Goal: Task Accomplishment & Management: Manage account settings

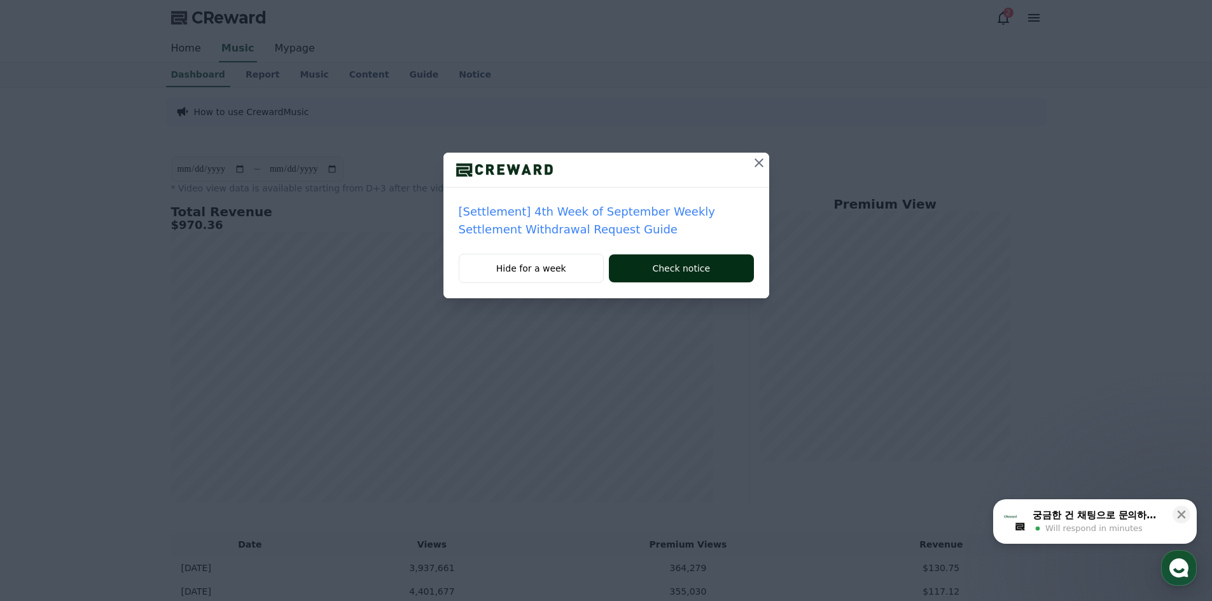
click at [718, 265] on button "Check notice" at bounding box center [681, 268] width 144 height 28
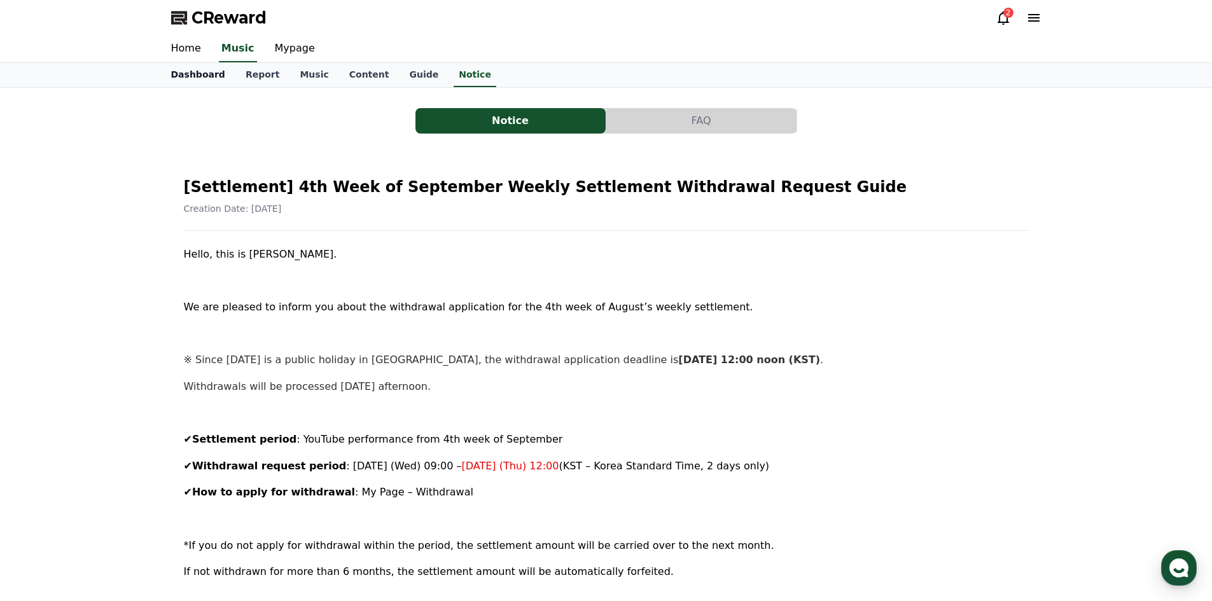
click at [191, 71] on link "Dashboard" at bounding box center [198, 75] width 74 height 24
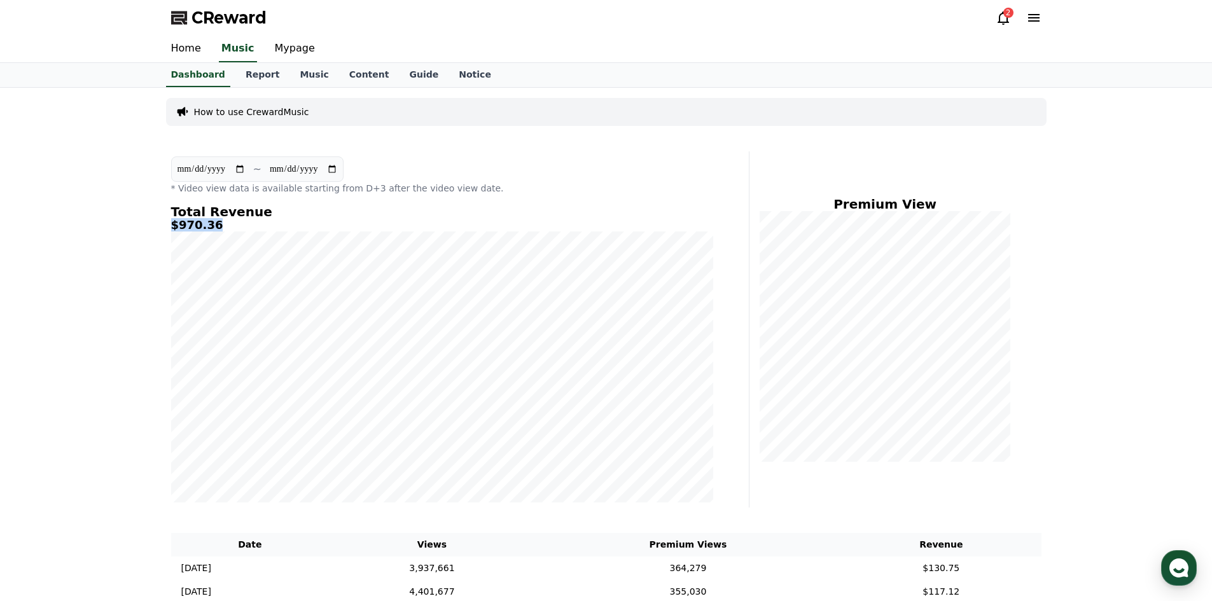
drag, startPoint x: 205, startPoint y: 223, endPoint x: 168, endPoint y: 223, distance: 36.9
click at [168, 223] on div "**********" at bounding box center [442, 329] width 552 height 356
click at [448, 71] on link "Notice" at bounding box center [474, 75] width 53 height 24
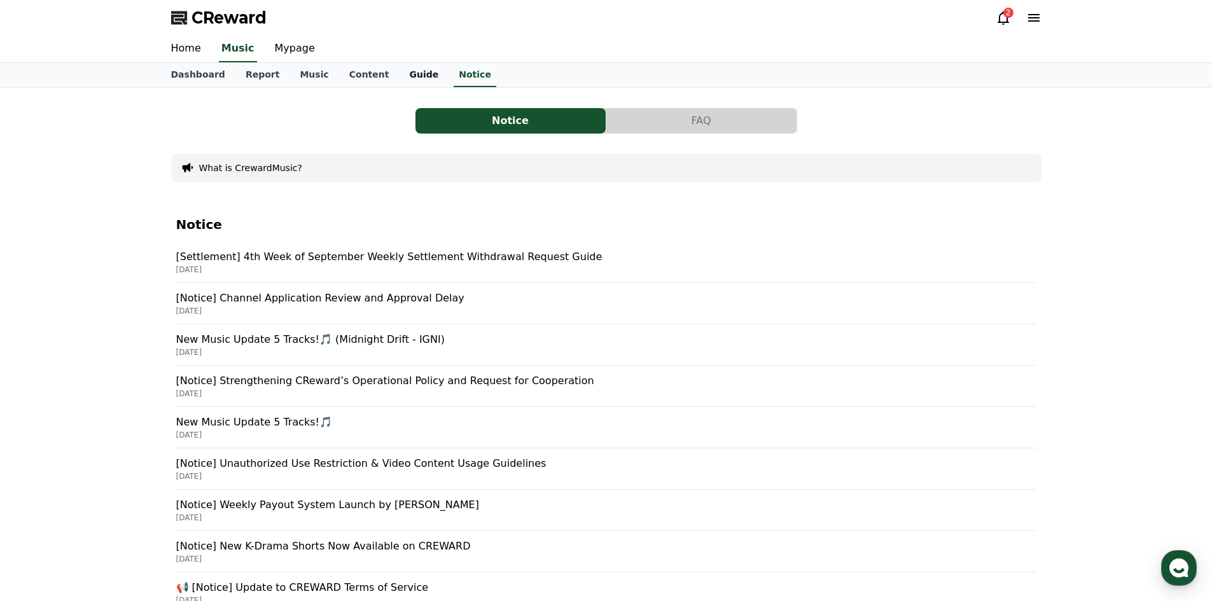
click at [399, 74] on link "Guide" at bounding box center [424, 75] width 50 height 24
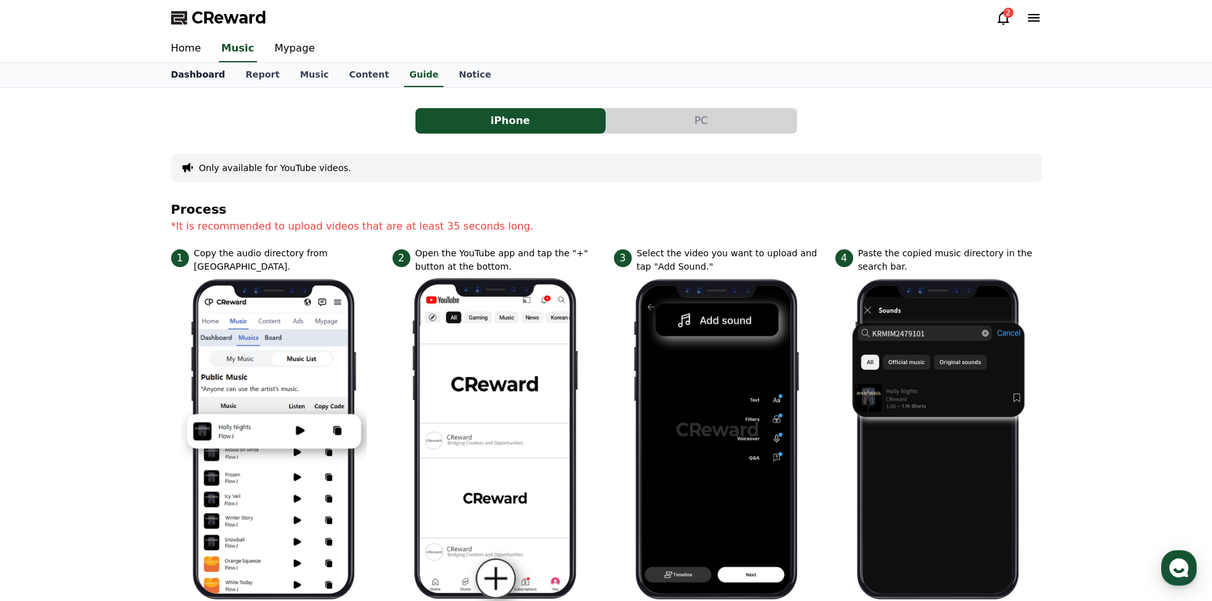
click at [197, 69] on link "Dashboard" at bounding box center [198, 75] width 74 height 24
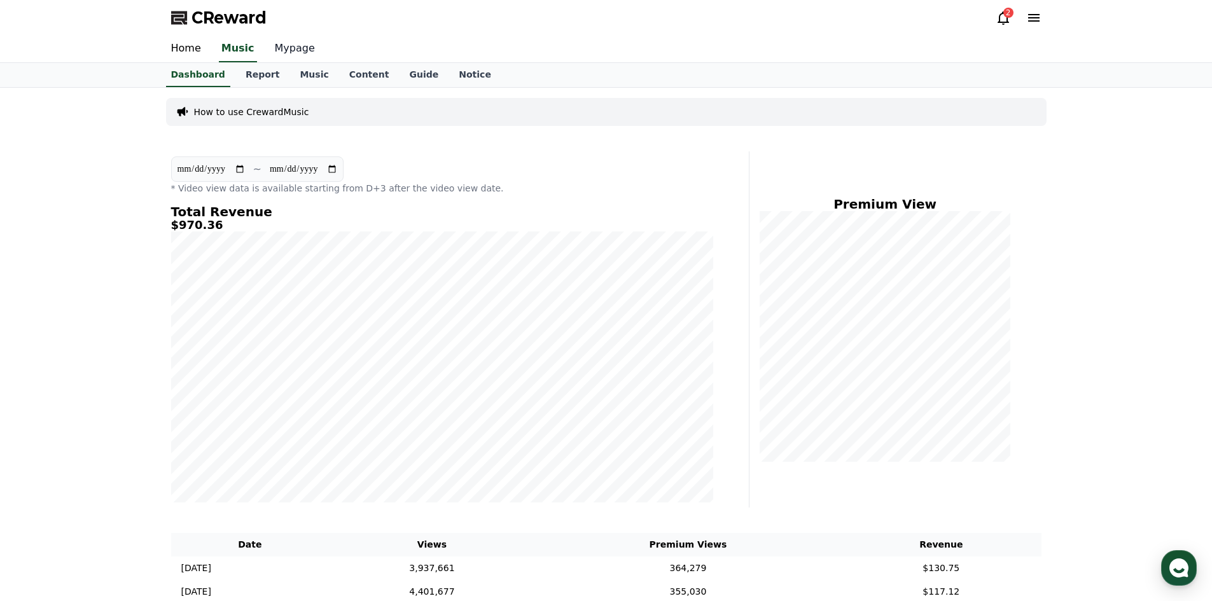
click at [295, 50] on link "Mypage" at bounding box center [295, 49] width 60 height 27
select select "**********"
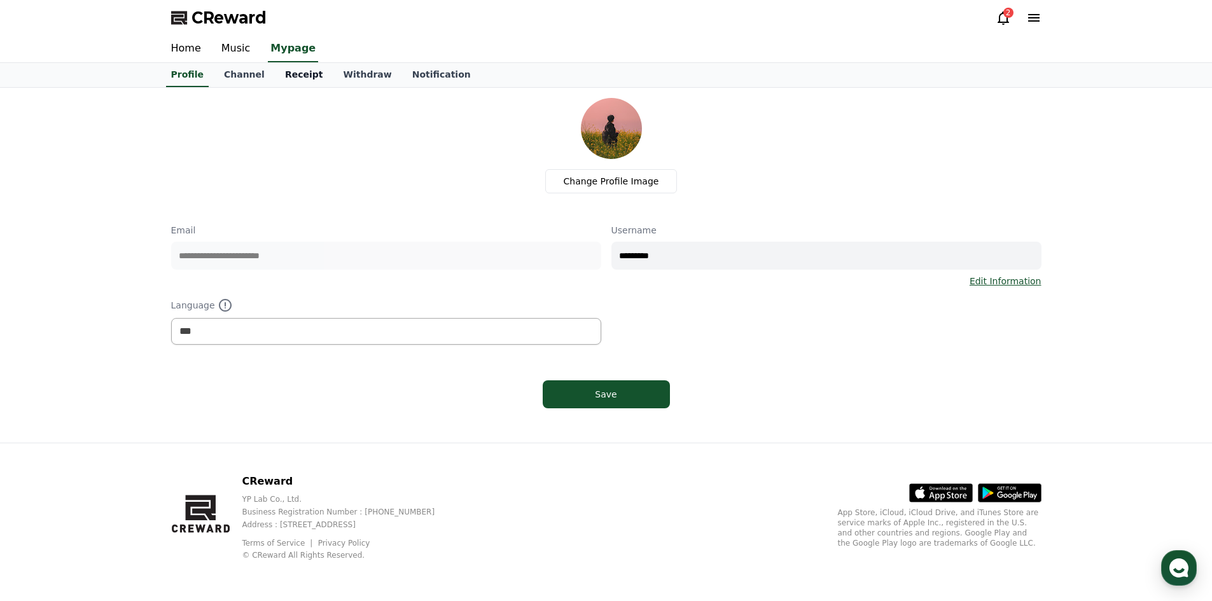
click at [293, 72] on link "Receipt" at bounding box center [304, 75] width 59 height 24
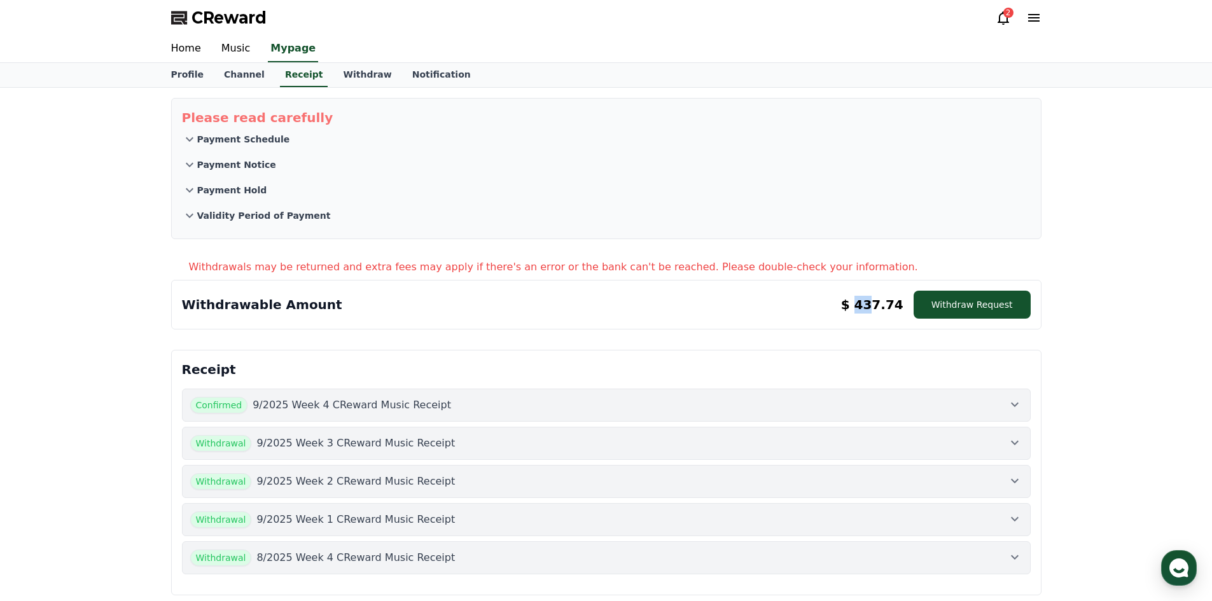
drag, startPoint x: 888, startPoint y: 306, endPoint x: 871, endPoint y: 306, distance: 16.5
click at [871, 306] on p "$ 437.74" at bounding box center [872, 305] width 62 height 18
click at [990, 304] on button "Withdraw Request" at bounding box center [971, 305] width 117 height 28
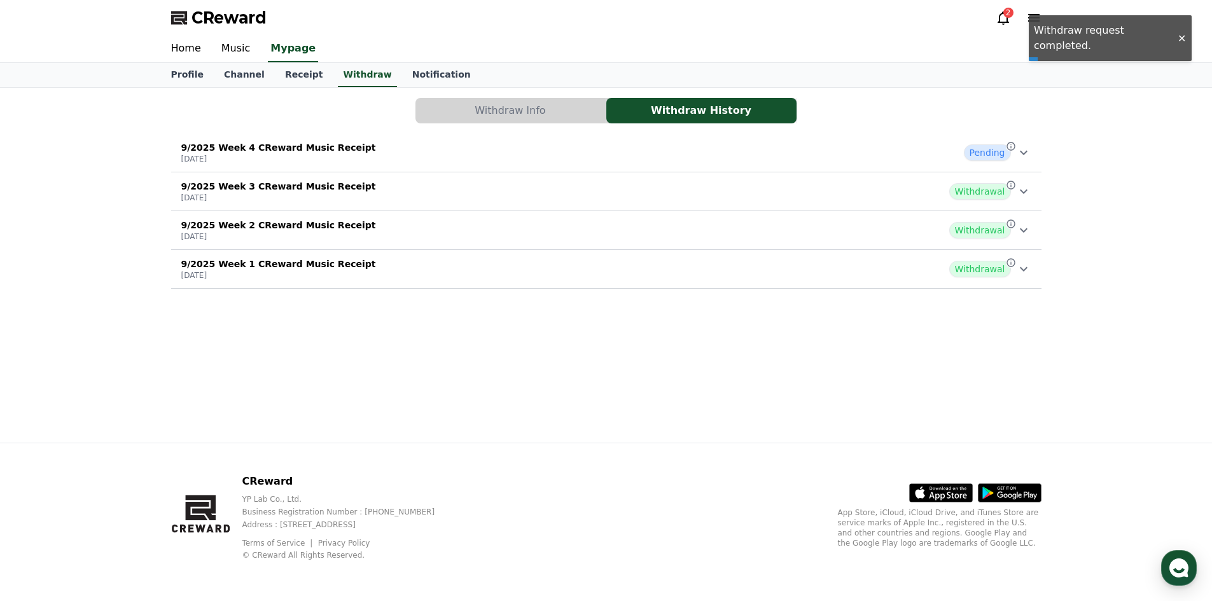
click at [1032, 153] on div "9/2025 Week 4 CReward Music Receipt 2025-10-01 Pending" at bounding box center [606, 152] width 870 height 33
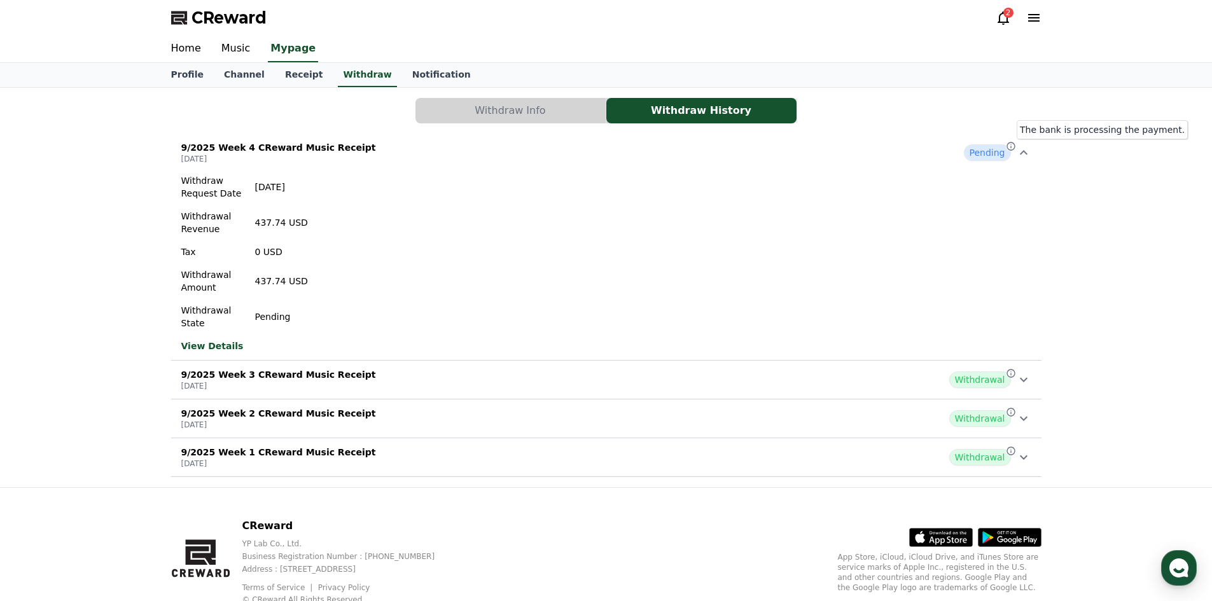
click at [1010, 146] on icon at bounding box center [1010, 146] width 10 height 10
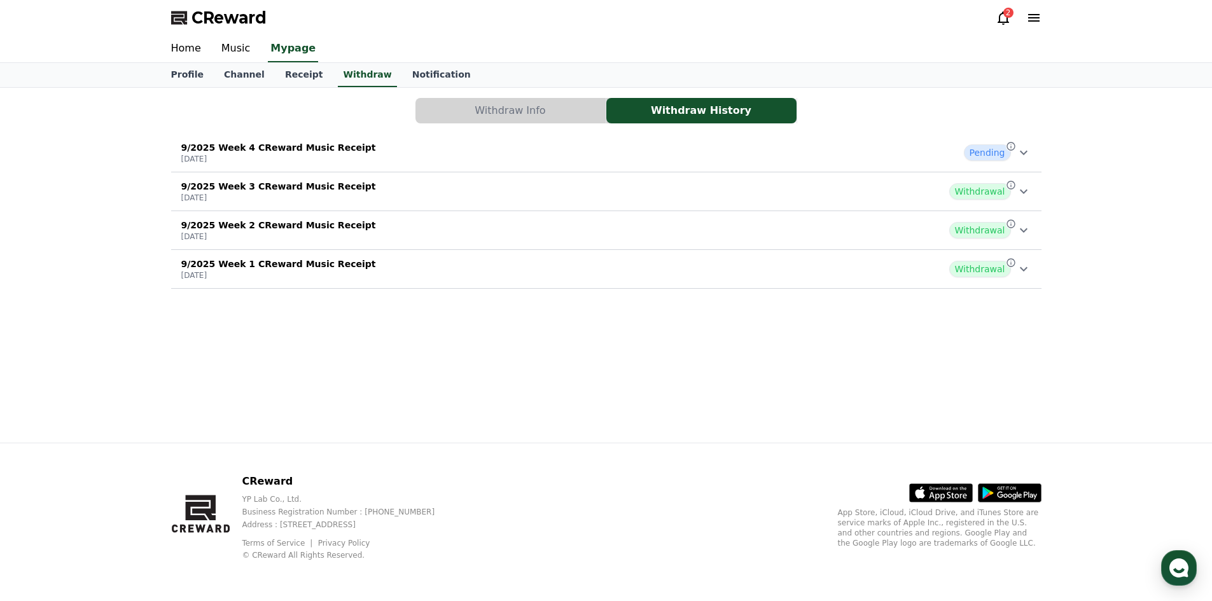
click at [1037, 193] on div "9/2025 Week 3 CReward Music Receipt 2025-09-24 Withdrawal" at bounding box center [606, 191] width 870 height 33
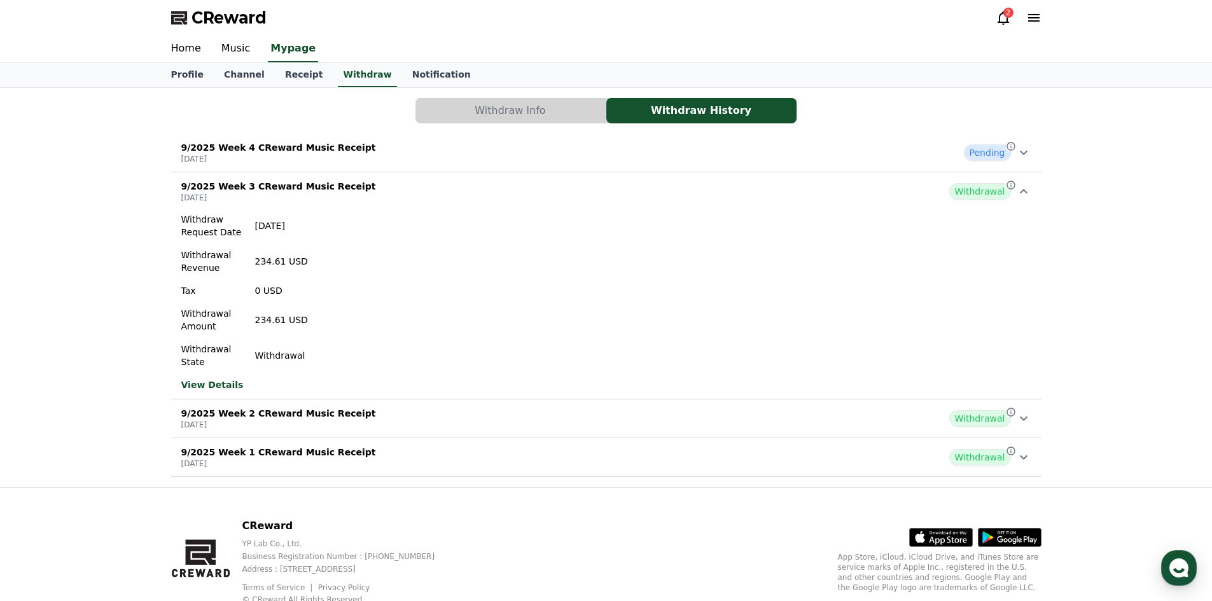
click at [1033, 188] on div "9/2025 Week 3 CReward Music Receipt 2025-09-24 Withdrawal" at bounding box center [606, 191] width 870 height 33
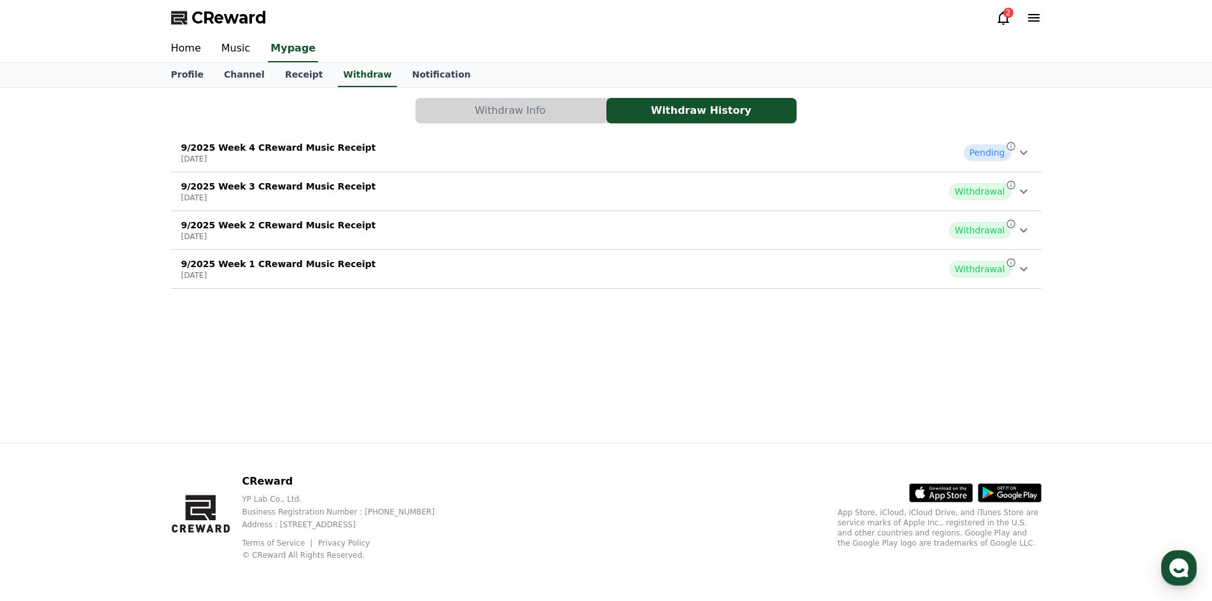
click at [1007, 17] on div "2" at bounding box center [1008, 13] width 10 height 10
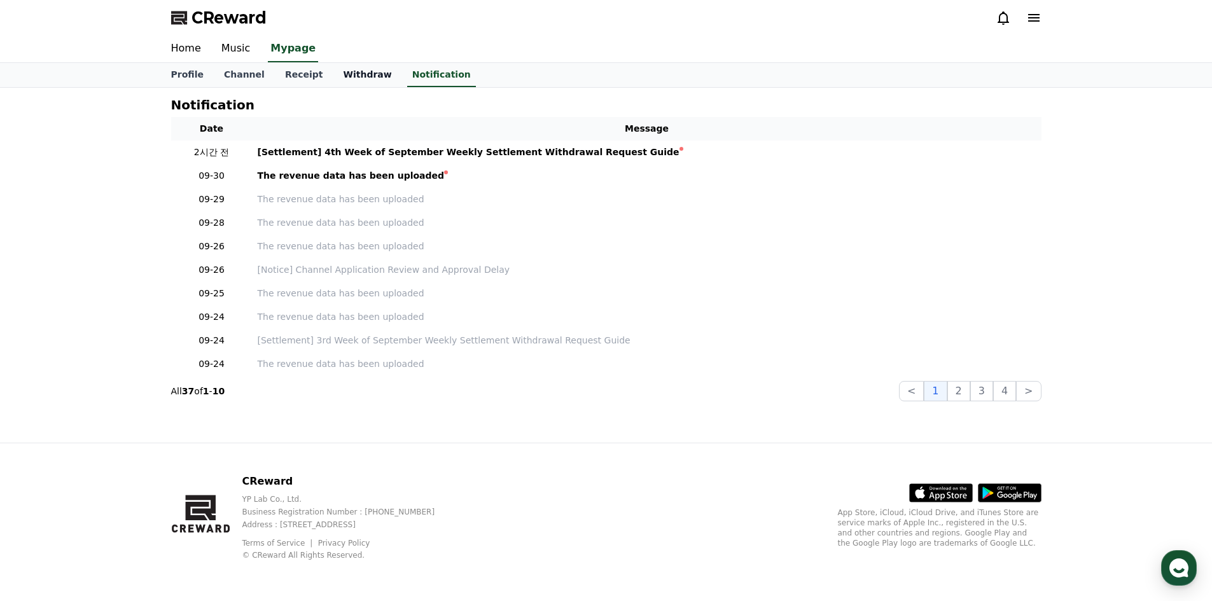
click at [366, 76] on link "Withdraw" at bounding box center [367, 75] width 69 height 24
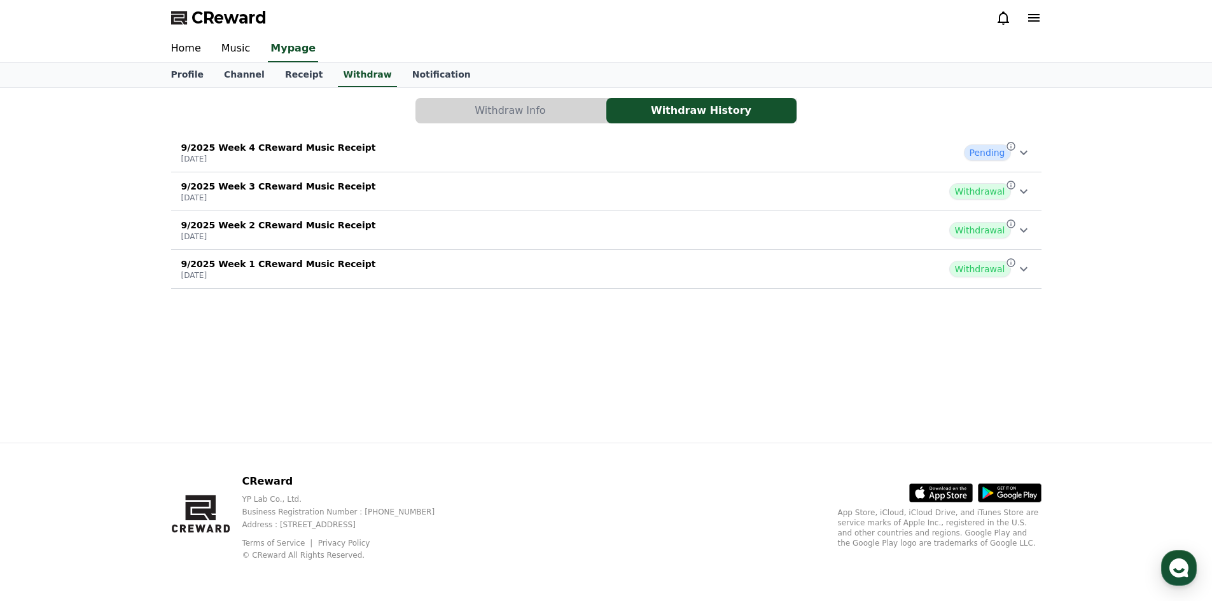
click at [819, 167] on div "9/2025 Week 4 CReward Music Receipt 2025-10-01 Pending" at bounding box center [606, 152] width 870 height 33
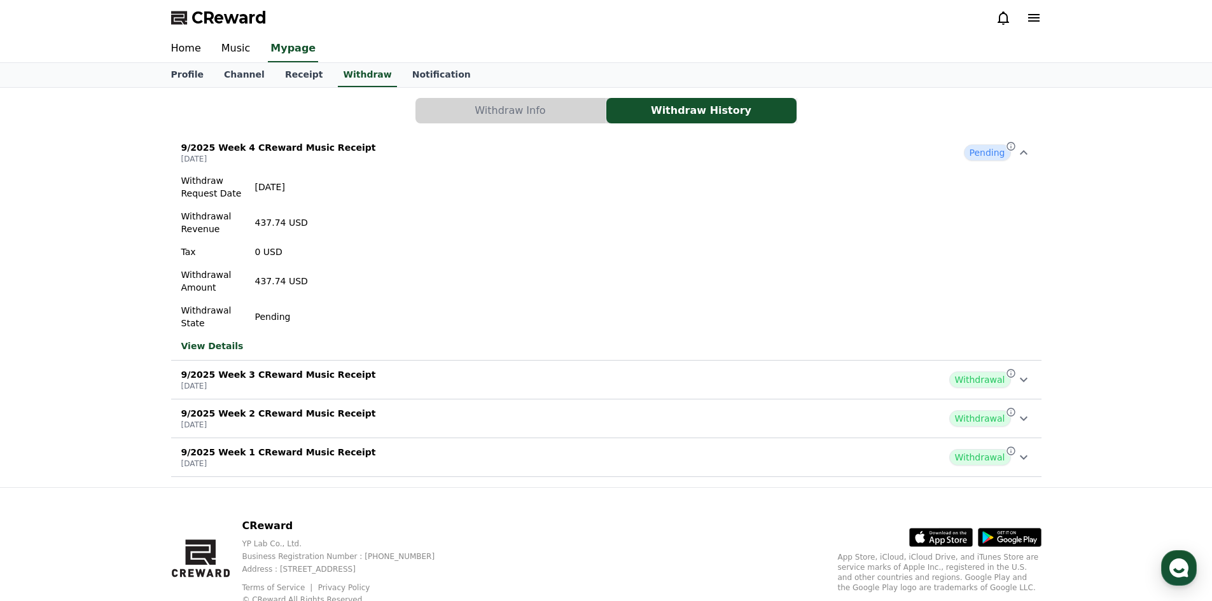
drag, startPoint x: 256, startPoint y: 231, endPoint x: 267, endPoint y: 230, distance: 11.5
click at [267, 230] on div "Withdraw Request Date 2025-10-01 Withdrawal Revenue 437.74 USD Tax 0 USD Withdr…" at bounding box center [244, 251] width 127 height 155
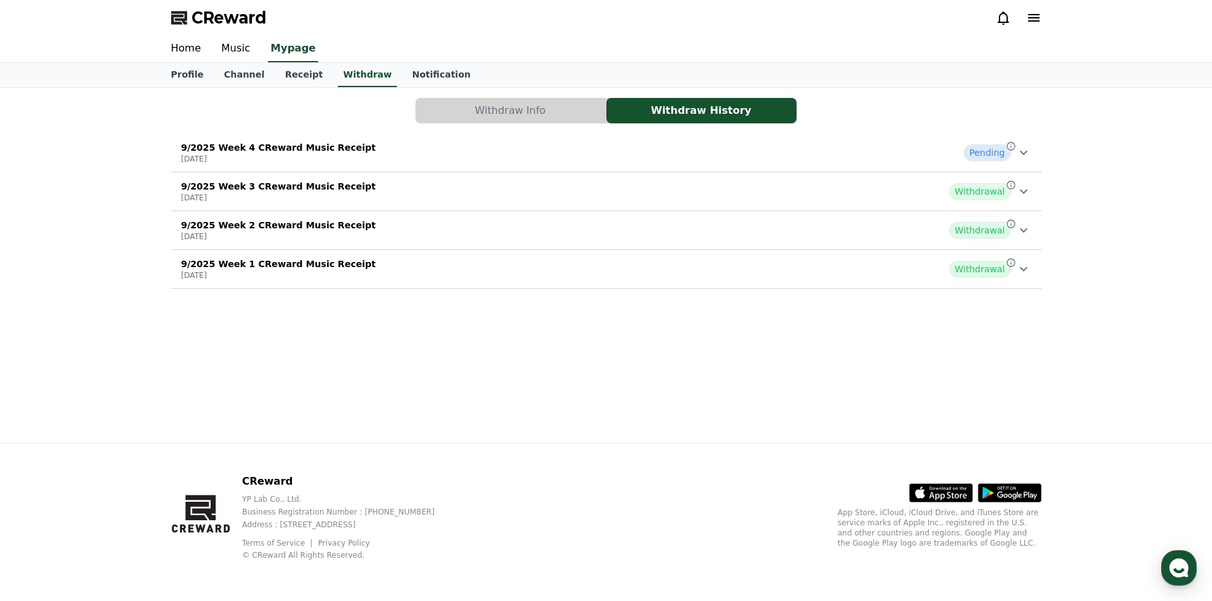
click at [276, 144] on p "9/2025 Week 4 CReward Music Receipt" at bounding box center [278, 147] width 195 height 13
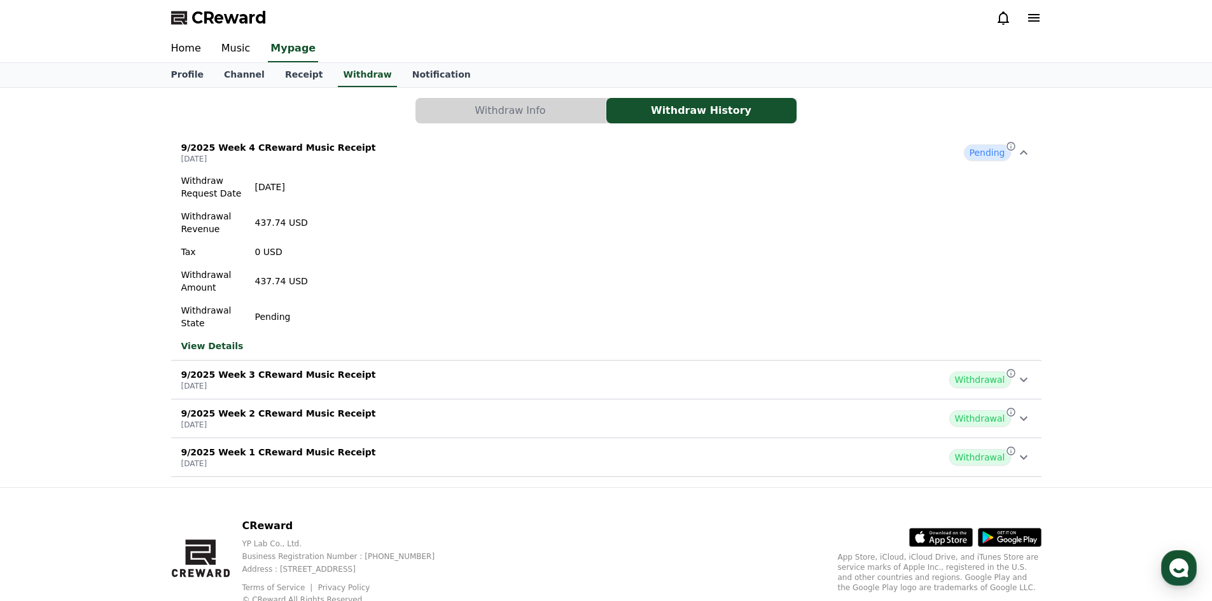
drag, startPoint x: 270, startPoint y: 236, endPoint x: 258, endPoint y: 236, distance: 12.1
click at [258, 236] on div "Withdraw Request Date 2025-10-01 Withdrawal Revenue 437.74 USD Tax 0 USD Withdr…" at bounding box center [244, 251] width 127 height 155
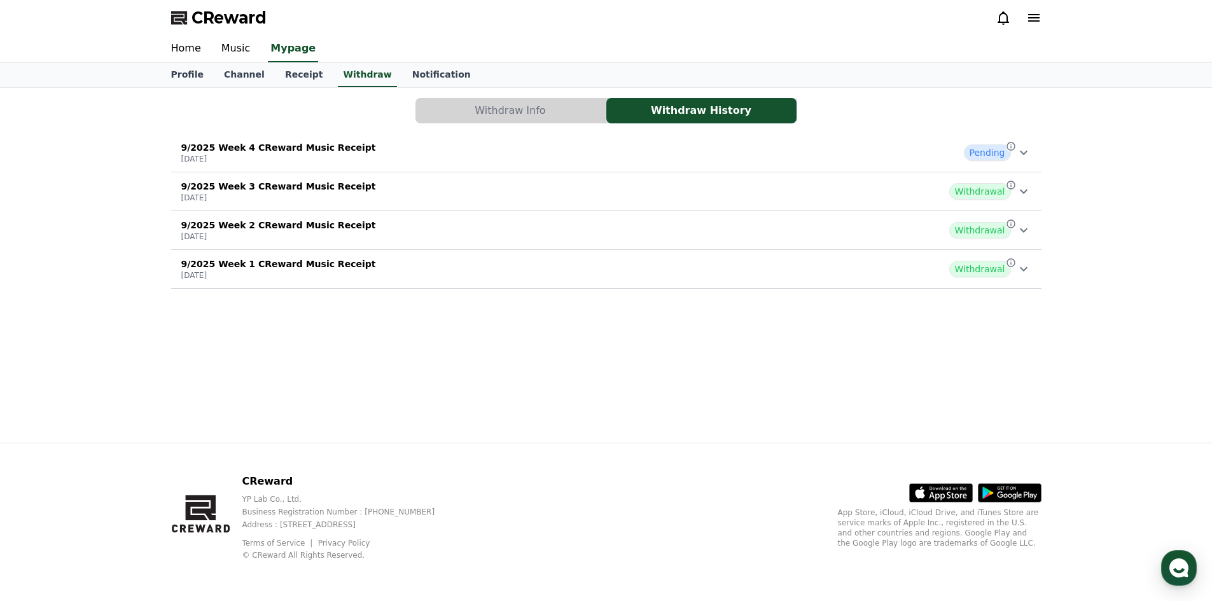
click at [277, 146] on p "9/2025 Week 4 CReward Music Receipt" at bounding box center [278, 147] width 195 height 13
